Goal: Task Accomplishment & Management: Complete application form

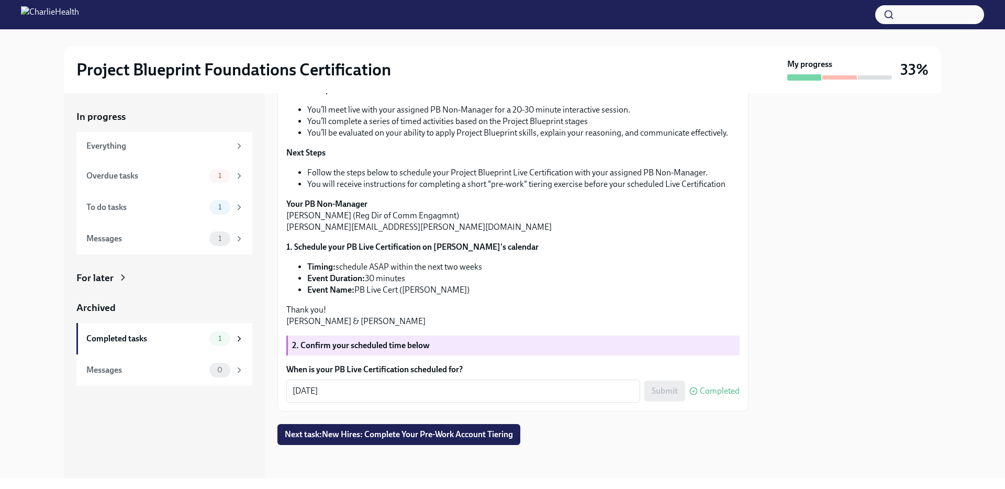
scroll to position [261, 0]
click at [416, 438] on span "Next task : New Hires: Complete Your Pre-Work Account Tiering" at bounding box center [399, 434] width 228 height 10
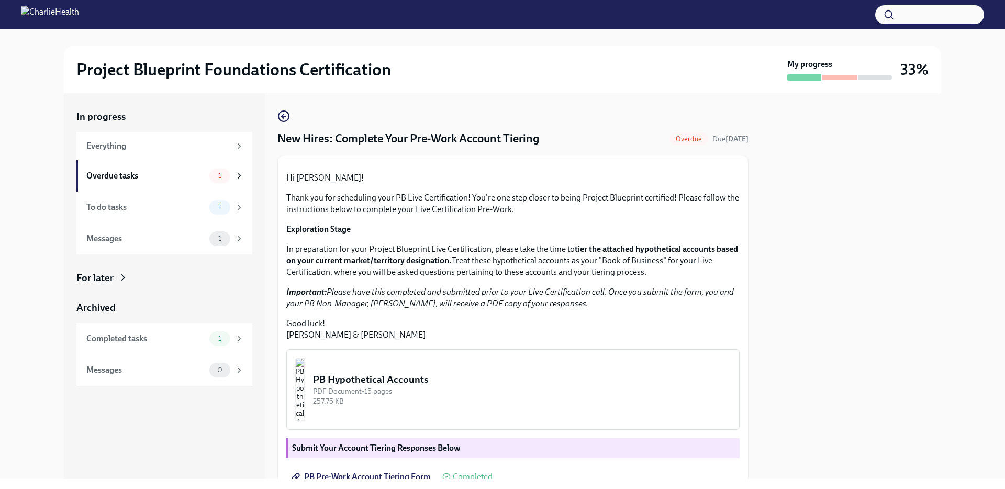
scroll to position [195, 0]
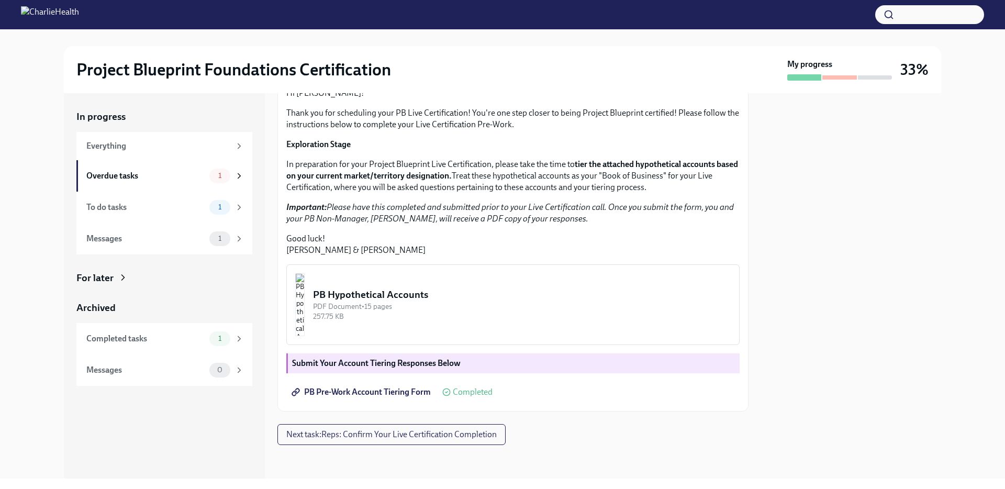
click at [416, 438] on span "Next task : Reps: Confirm Your Live Certification Completion" at bounding box center [391, 434] width 210 height 10
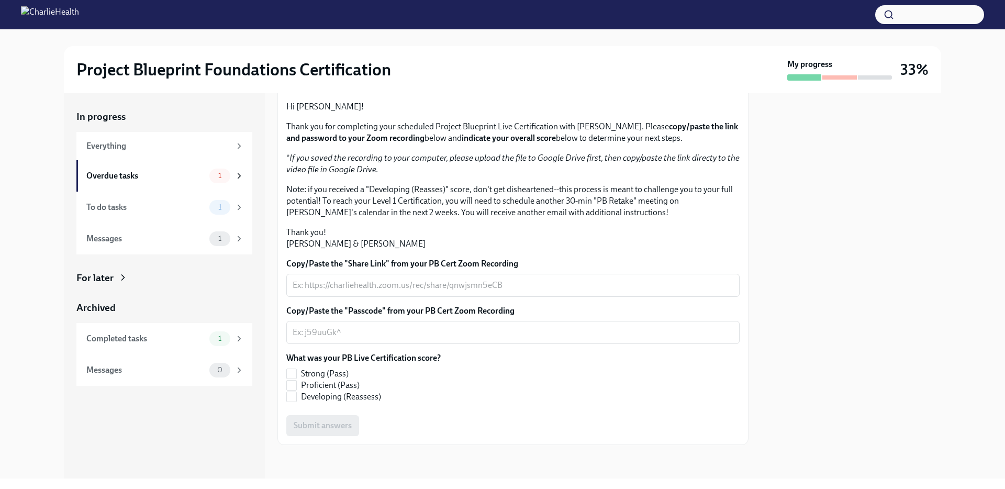
scroll to position [172, 0]
click at [363, 297] on div "x ​" at bounding box center [512, 285] width 453 height 23
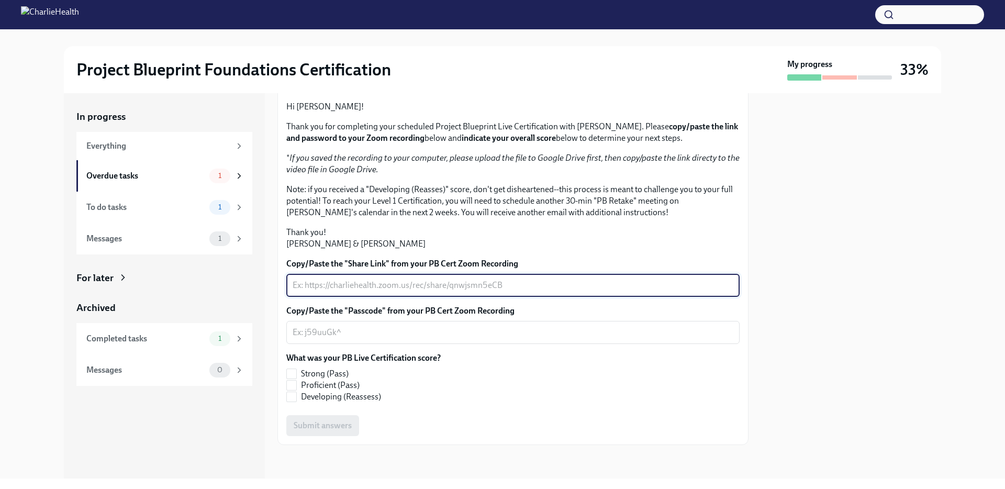
paste textarea "[URL][DOMAIN_NAME]"
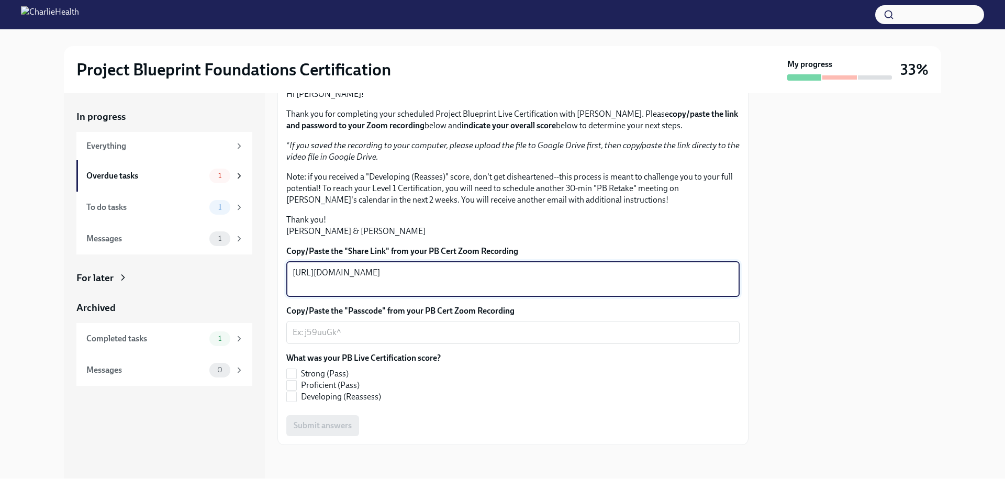
type textarea "[URL][DOMAIN_NAME]"
click at [370, 339] on textarea "Copy/Paste the "Passcode" from your PB Cert Zoom Recording" at bounding box center [512, 332] width 441 height 13
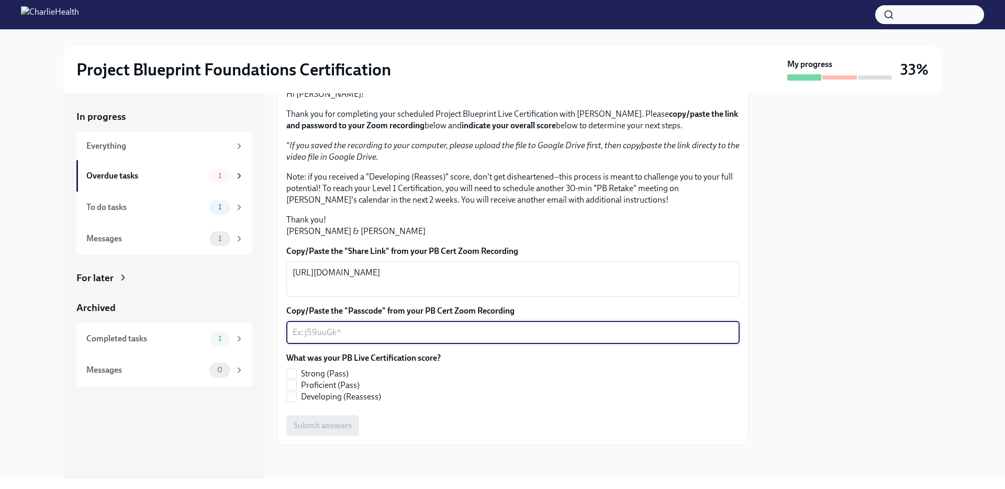
paste textarea "A0x5jwh#"
type textarea "A0x5jwh#"
click at [299, 379] on label "Strong (Pass)" at bounding box center [359, 374] width 146 height 12
click at [296, 378] on input "Strong (Pass)" at bounding box center [291, 373] width 9 height 9
checkbox input "true"
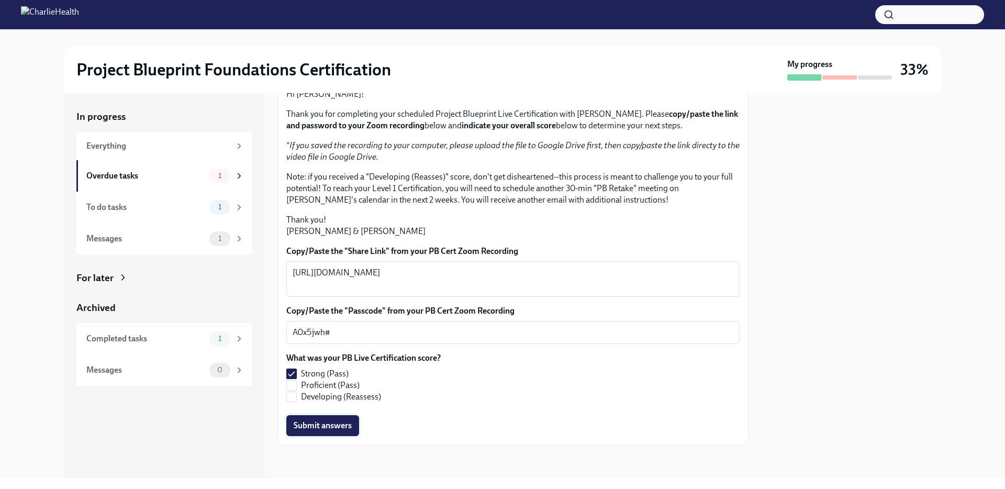
click at [335, 436] on button "Submit answers" at bounding box center [322, 425] width 73 height 21
click at [227, 177] on span "1" at bounding box center [220, 176] width 16 height 8
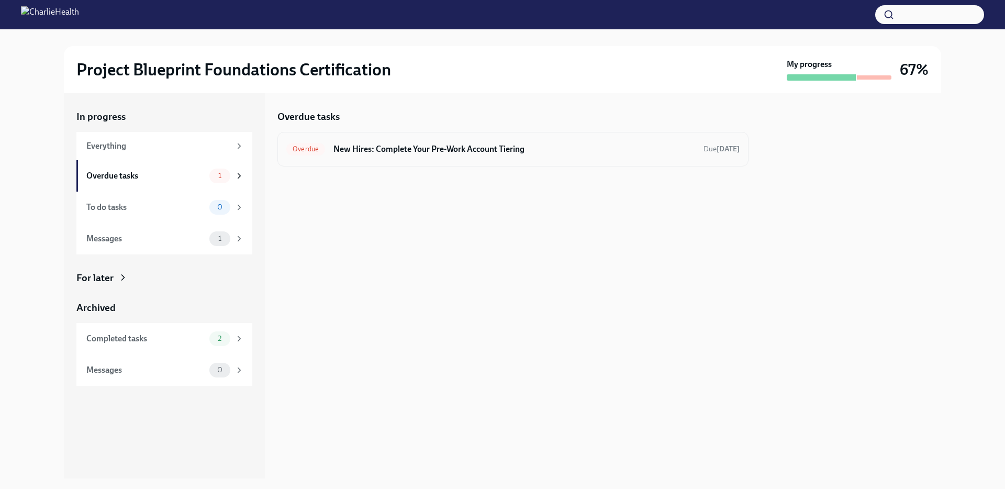
click at [488, 150] on h6 "New Hires: Complete Your Pre-Work Account Tiering" at bounding box center [514, 149] width 362 height 12
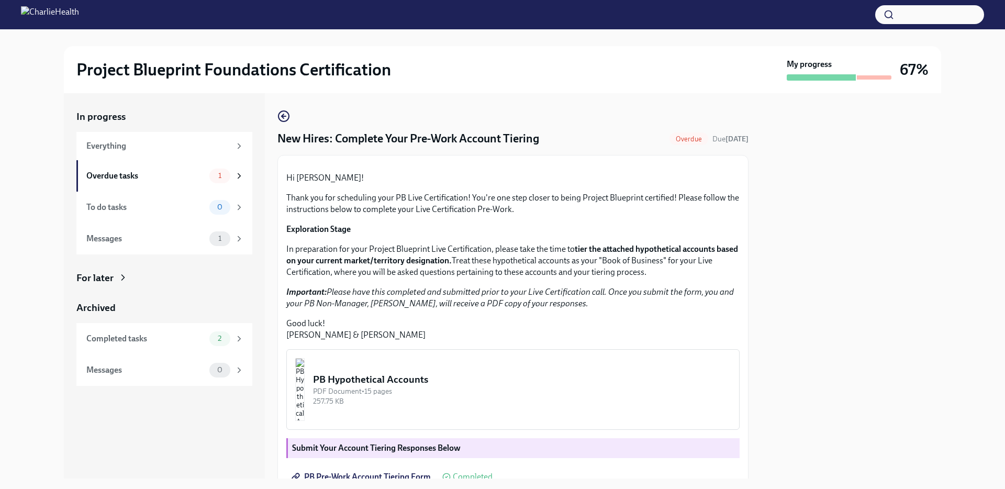
scroll to position [161, 0]
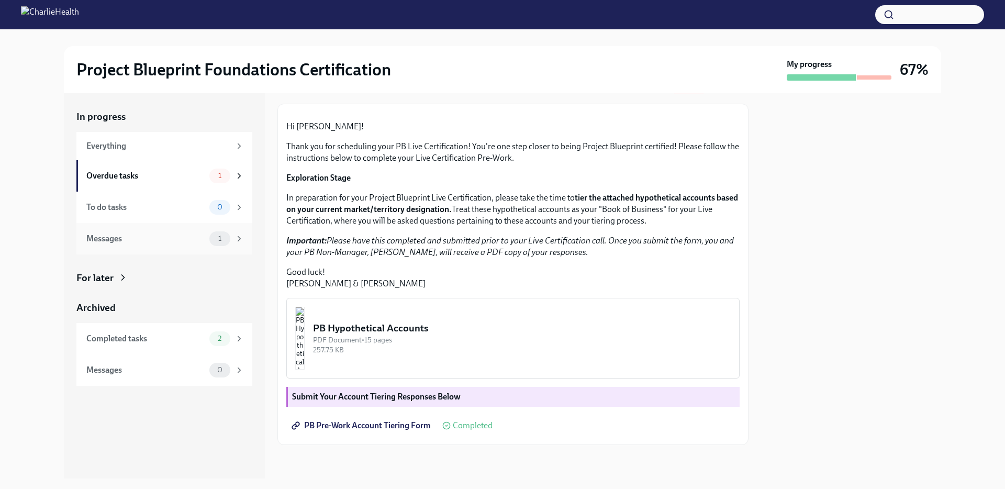
click at [197, 245] on div "Messages 1" at bounding box center [164, 238] width 157 height 15
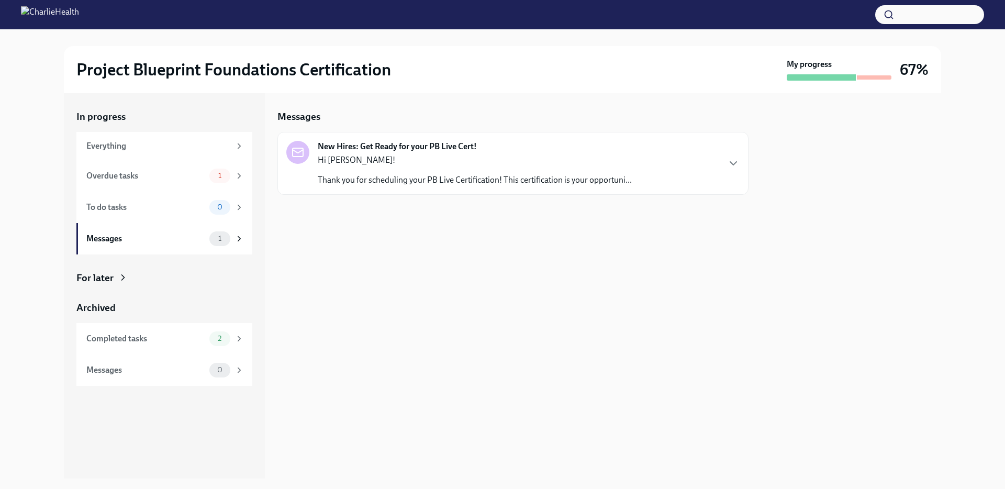
click at [461, 160] on p "Hi [PERSON_NAME]!" at bounding box center [475, 160] width 314 height 12
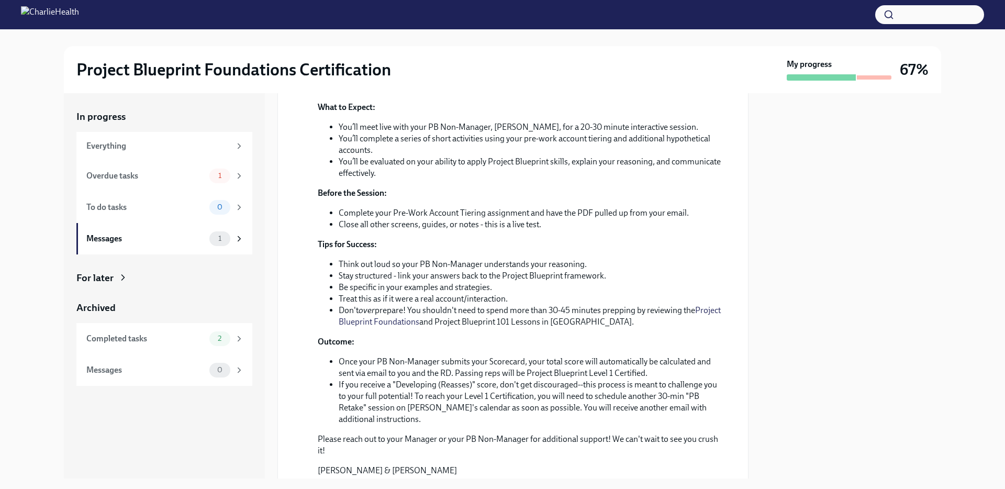
scroll to position [297, 0]
